Goal: Task Accomplishment & Management: Use online tool/utility

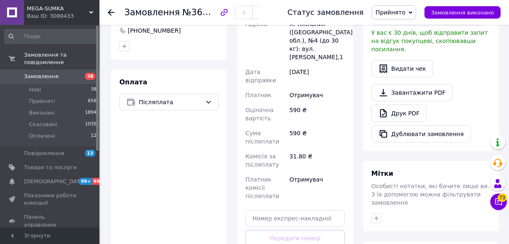
scroll to position [301, 0]
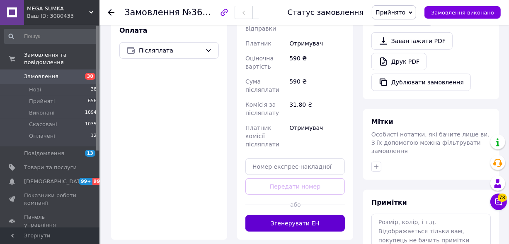
click at [285, 215] on button "Згенерувати ЕН" at bounding box center [294, 223] width 99 height 17
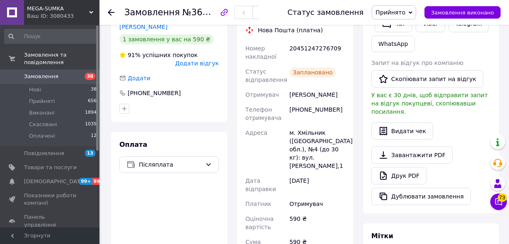
scroll to position [150, 0]
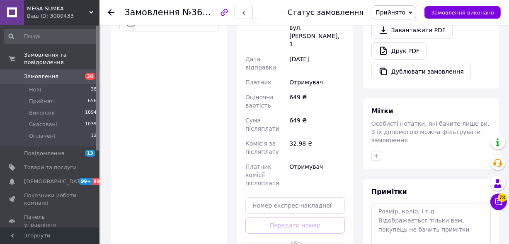
scroll to position [394, 0]
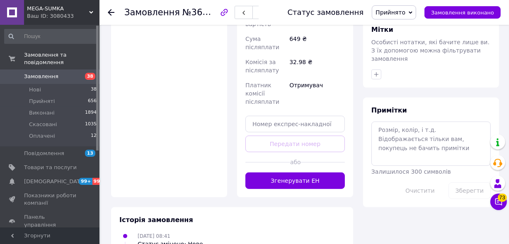
click at [287, 173] on button "Згенерувати ЕН" at bounding box center [294, 181] width 99 height 17
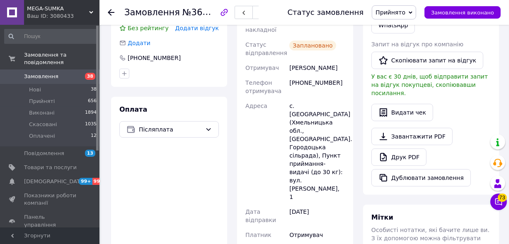
scroll to position [55, 0]
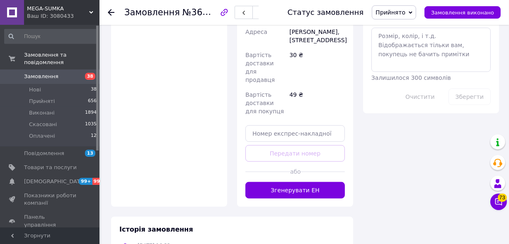
scroll to position [489, 0]
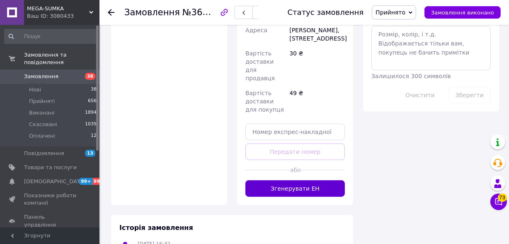
click at [290, 181] on button "Згенерувати ЕН" at bounding box center [294, 189] width 99 height 17
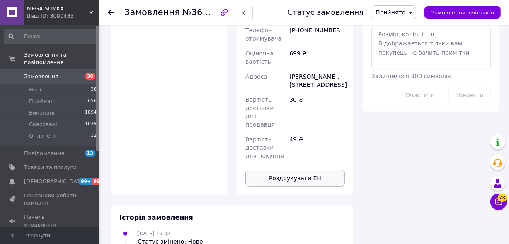
click at [285, 170] on button "Роздрукувати ЕН" at bounding box center [294, 178] width 99 height 17
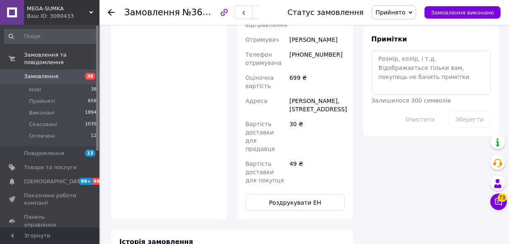
scroll to position [452, 0]
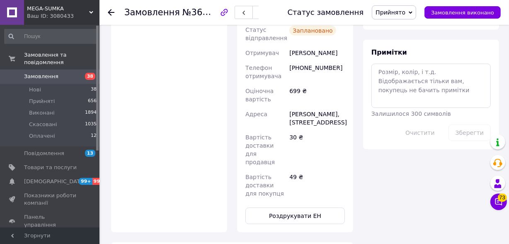
click at [111, 9] on icon at bounding box center [111, 12] width 7 height 7
